Goal: Information Seeking & Learning: Check status

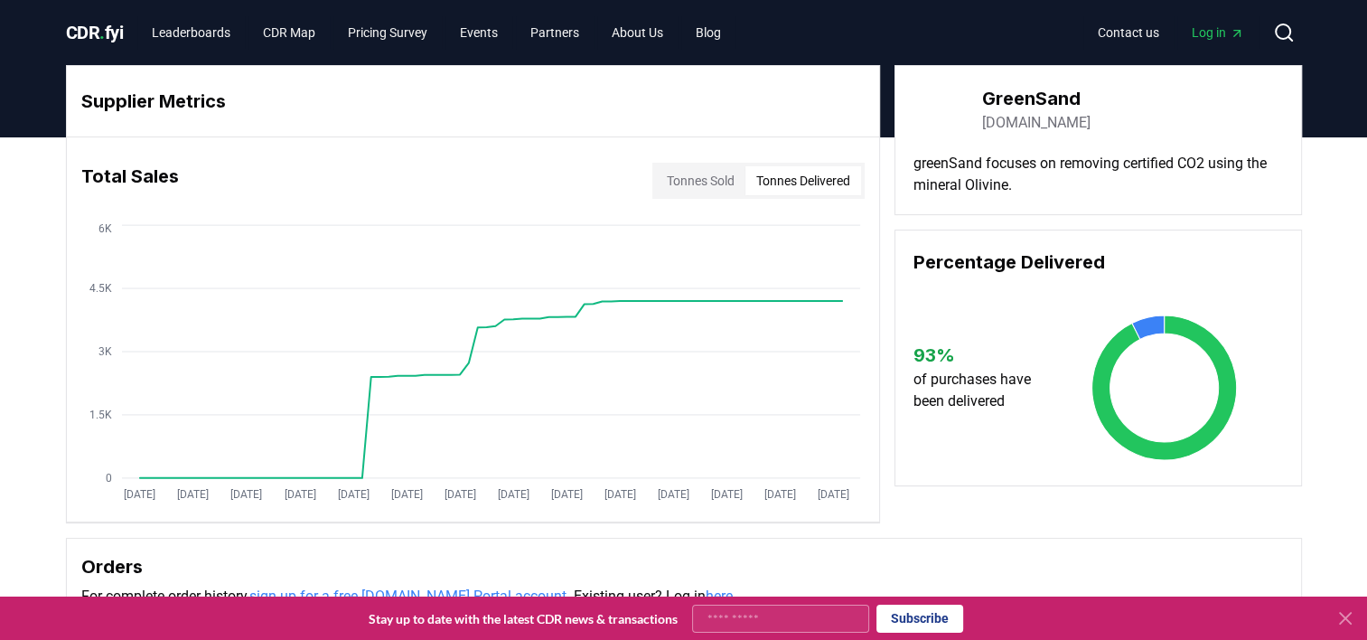
click at [805, 179] on button "Tonnes Delivered" at bounding box center [804, 180] width 116 height 29
click at [697, 181] on button "Tonnes Sold" at bounding box center [700, 180] width 89 height 29
click at [781, 174] on button "Tonnes Delivered" at bounding box center [804, 180] width 116 height 29
click at [709, 183] on button "Tonnes Sold" at bounding box center [700, 180] width 89 height 29
click at [774, 175] on button "Tonnes Delivered" at bounding box center [804, 180] width 116 height 29
